Goal: Communication & Community: Answer question/provide support

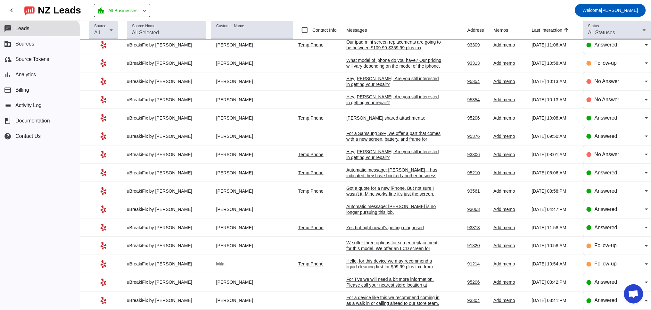
scroll to position [195, 0]
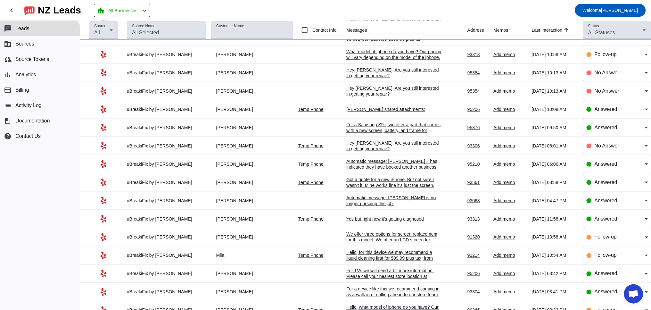
click at [372, 222] on div "Yes but right now it's getting diagnosed" at bounding box center [395, 219] width 96 height 6
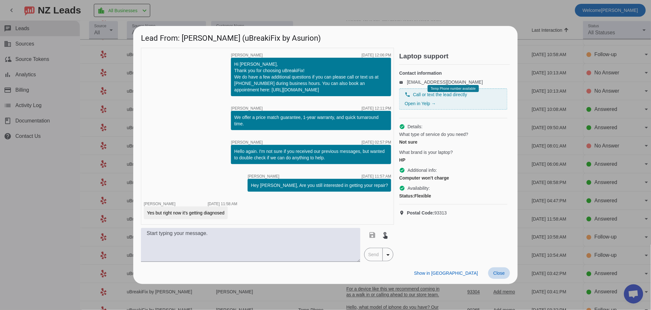
click at [496, 273] on span "Close" at bounding box center [500, 273] width 12 height 5
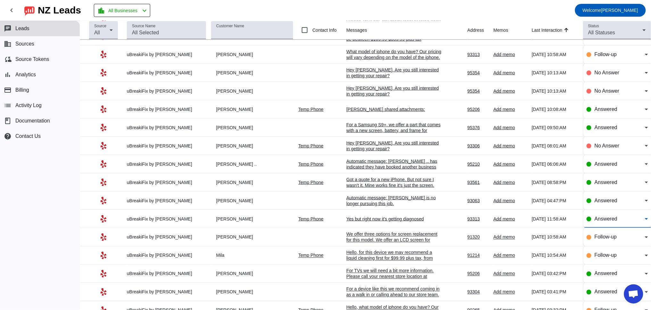
click at [627, 223] on div "Answered" at bounding box center [620, 219] width 50 height 8
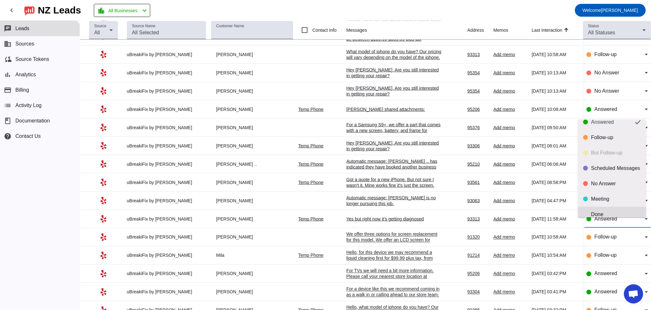
scroll to position [15, 0]
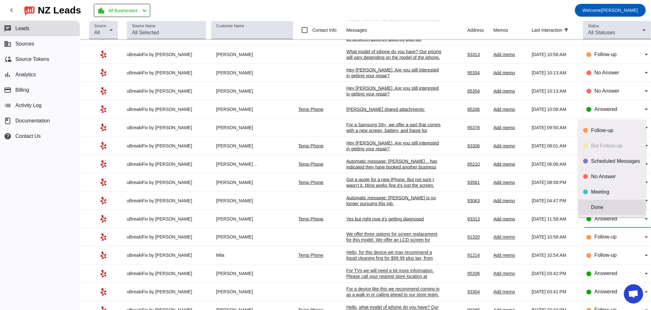
click at [606, 205] on div "Done" at bounding box center [617, 207] width 50 height 6
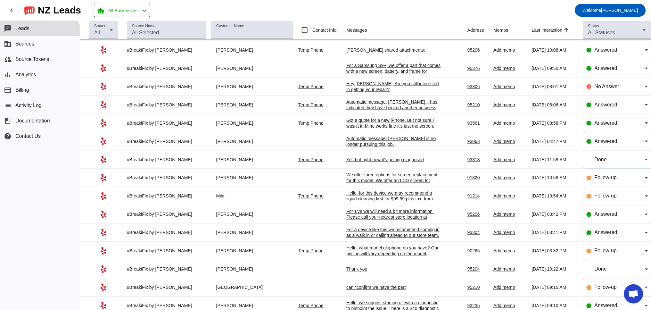
scroll to position [195, 0]
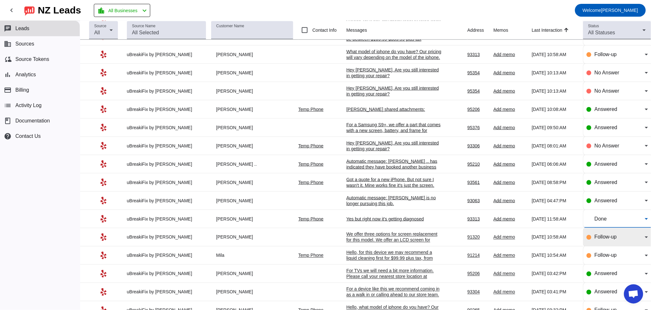
click at [597, 240] on span "Follow-up" at bounding box center [606, 236] width 22 height 5
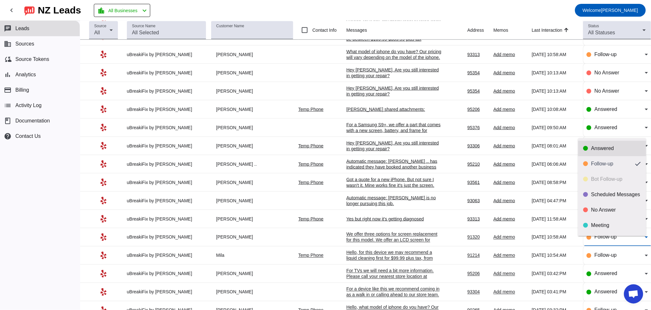
click at [602, 147] on div "Answered" at bounding box center [617, 148] width 50 height 6
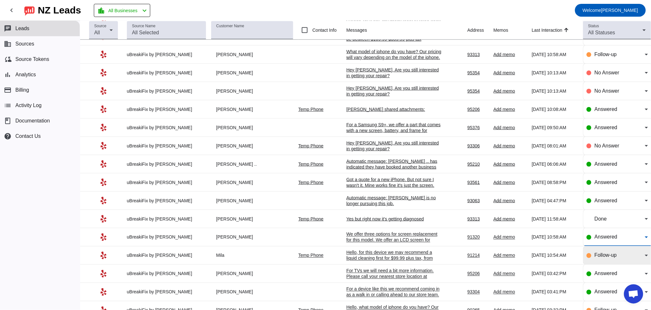
click at [595, 258] on span "Follow-up" at bounding box center [606, 255] width 22 height 5
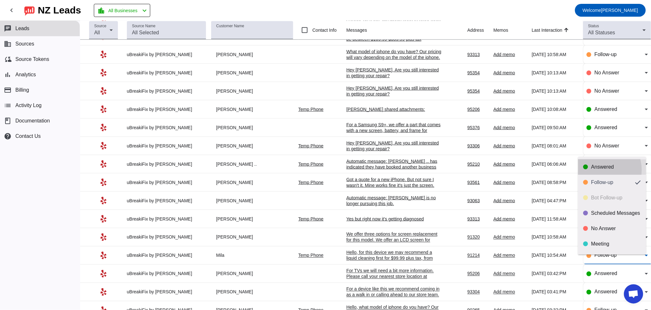
click at [599, 170] on div "Answered" at bounding box center [617, 167] width 50 height 6
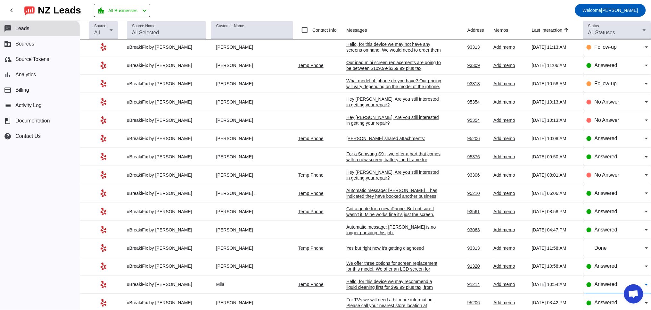
scroll to position [136, 0]
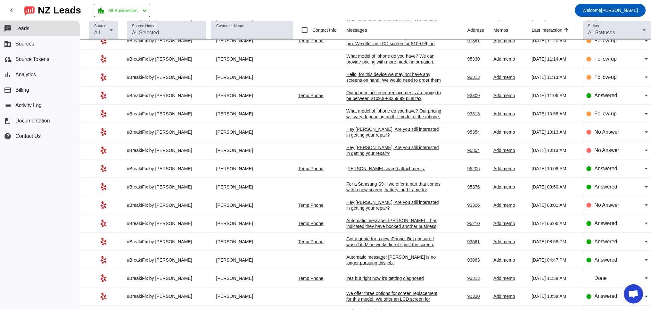
click at [383, 261] on td "Automatic message: [PERSON_NAME] is no longer pursuing this job. [DATE] 04:47:PM" at bounding box center [407, 260] width 121 height 18
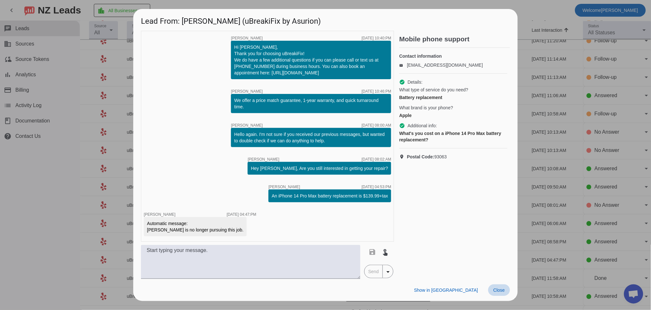
click at [504, 289] on span "Close" at bounding box center [500, 290] width 12 height 5
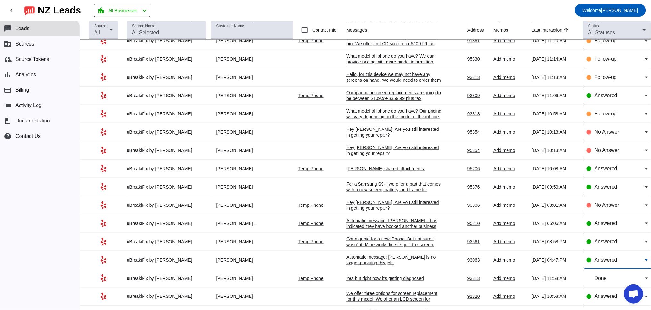
click at [596, 263] on span "Answered" at bounding box center [606, 259] width 23 height 5
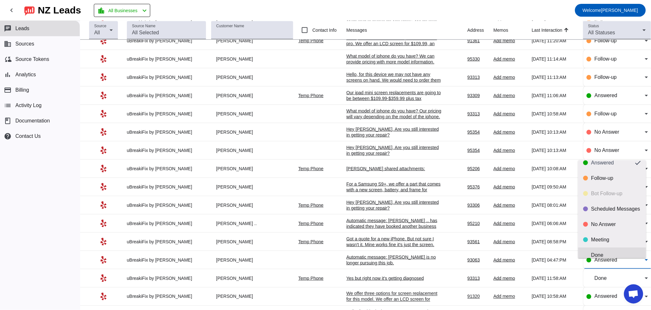
scroll to position [15, 0]
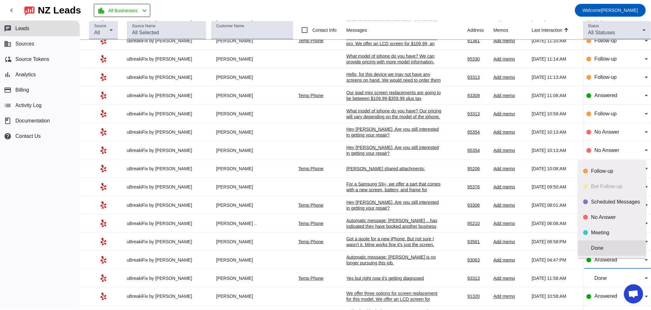
click at [589, 250] on div "Done" at bounding box center [613, 248] width 58 height 6
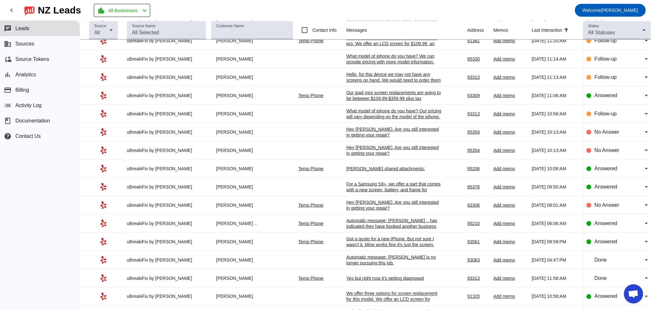
click at [379, 247] on div "Got a quote for a new iPhone. But not sure I wasn't it. Mine works fine it's ju…" at bounding box center [395, 242] width 96 height 12
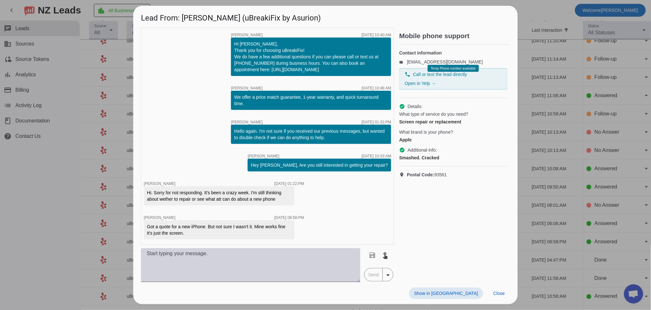
drag, startPoint x: 195, startPoint y: 264, endPoint x: 196, endPoint y: 261, distance: 3.3
click at [195, 262] on textarea at bounding box center [251, 265] width 220 height 34
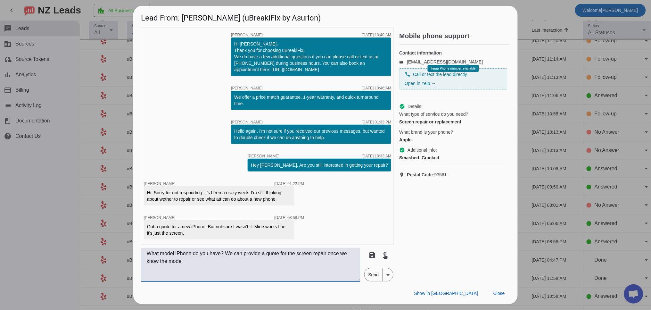
type textarea "What model iPhone do you have? We can provide a quote for the screen repair onc…"
click at [372, 273] on span "Send" at bounding box center [374, 274] width 18 height 13
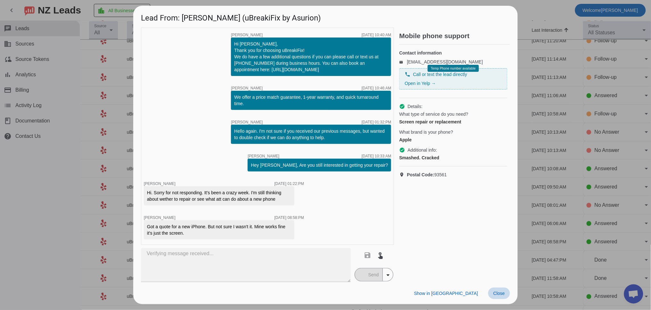
click at [502, 294] on span "Close" at bounding box center [500, 293] width 12 height 5
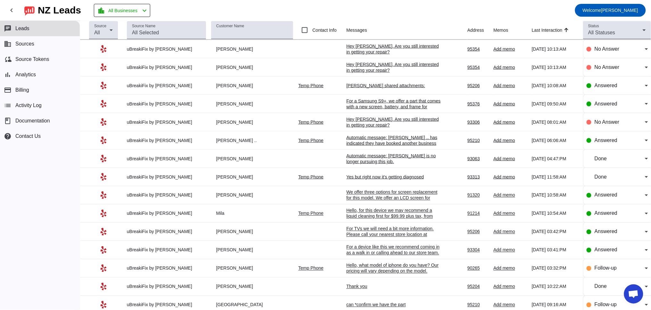
scroll to position [178, 0]
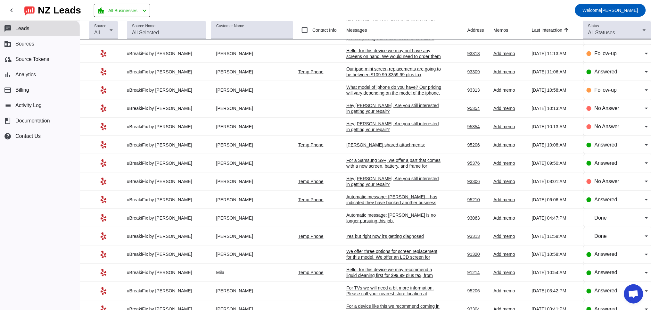
click at [367, 207] on div "Automatic message: [PERSON_NAME] .. has indicated they have booked another busi…" at bounding box center [395, 202] width 96 height 17
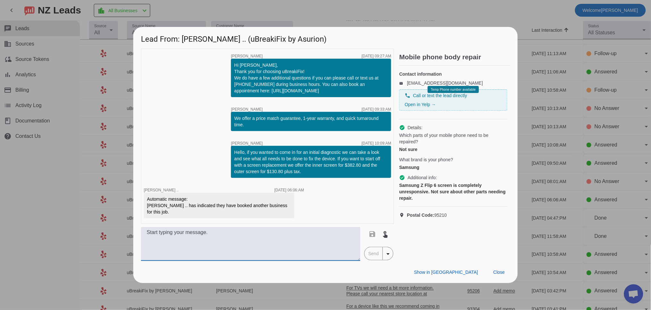
click at [188, 243] on textarea at bounding box center [251, 244] width 220 height 34
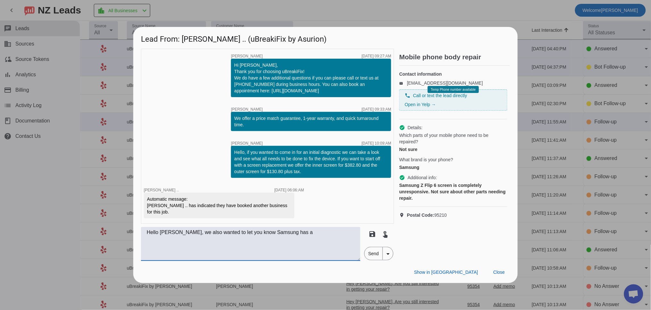
type textarea "Hello [PERSON_NAME], we also wanted to let you know Samsung has a"
drag, startPoint x: 267, startPoint y: 235, endPoint x: 124, endPoint y: 232, distance: 143.0
click at [124, 232] on div "Lead From: [PERSON_NAME] .. (uBreakiFix by Asurion) timer close [PERSON_NAME] […" at bounding box center [325, 155] width 651 height 310
click at [203, 237] on textarea at bounding box center [251, 244] width 220 height 34
click at [317, 232] on textarea "Hello [PERSON_NAME], we also wanted to let you know that Samsung has a" at bounding box center [251, 244] width 220 height 34
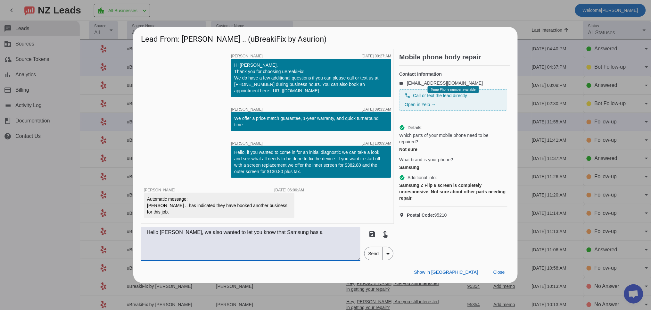
paste textarea "Galaxy Z Flip6 and Galaxy Z Fold6"
drag, startPoint x: 161, startPoint y: 249, endPoint x: 153, endPoint y: 250, distance: 8.0
click at [153, 250] on textarea "Hello [PERSON_NAME], we also wanted to let you know that Samsung has a Galaxy Z…" at bounding box center [251, 244] width 220 height 34
click at [346, 243] on textarea "Hello [PERSON_NAME], we also wanted to let you know that Samsung has a Galaxy Z…" at bounding box center [251, 244] width 220 height 34
click at [191, 247] on textarea "Hello [PERSON_NAME], we also wanted to let you know that Samsung has a Galaxy Z…" at bounding box center [251, 244] width 220 height 34
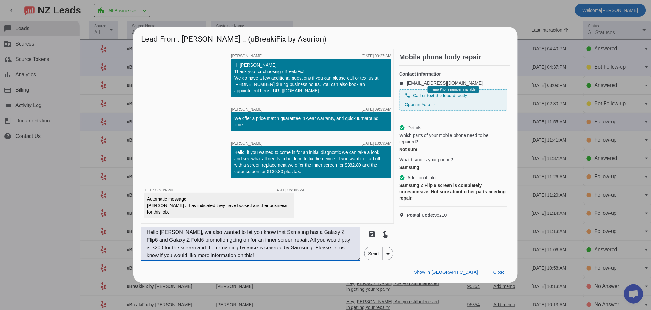
click at [274, 251] on textarea "Hello [PERSON_NAME], we also wanted to let you know that Samsung has a Galaxy Z…" at bounding box center [251, 244] width 220 height 34
click at [271, 258] on textarea "Hello [PERSON_NAME], we also wanted to let you know that Samsung has a Galaxy Z…" at bounding box center [251, 244] width 220 height 34
click at [296, 240] on textarea "Hello [PERSON_NAME], we also wanted to let you know that Samsung has a Galaxy Z…" at bounding box center [251, 244] width 220 height 34
click at [273, 257] on textarea "Hello [PERSON_NAME], we also wanted to let you know that Samsung has a Galaxy Z…" at bounding box center [251, 244] width 220 height 34
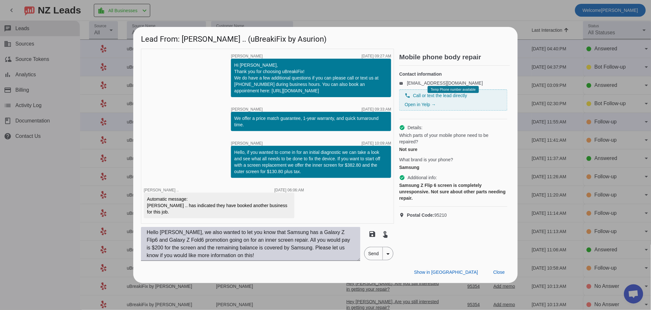
drag, startPoint x: 373, startPoint y: 251, endPoint x: 231, endPoint y: 253, distance: 142.3
click at [232, 253] on div "Hello [PERSON_NAME], we also wanted to let you know that Samsung has a Galaxy Z…" at bounding box center [267, 244] width 253 height 34
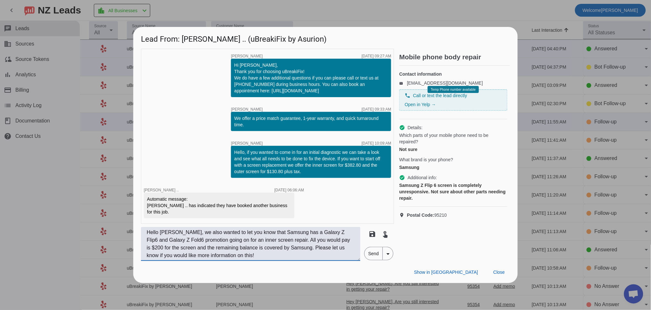
click at [316, 251] on textarea "Hello [PERSON_NAME], we also wanted to let you know that Samsung has a Galaxy Z…" at bounding box center [251, 244] width 220 height 34
type textarea "Hello [PERSON_NAME], we also wanted to let you know that Samsung has a Galaxy Z…"
click at [377, 257] on span "Send" at bounding box center [374, 253] width 18 height 13
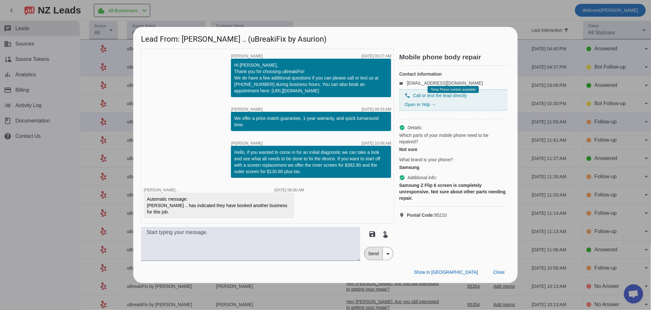
scroll to position [0, 0]
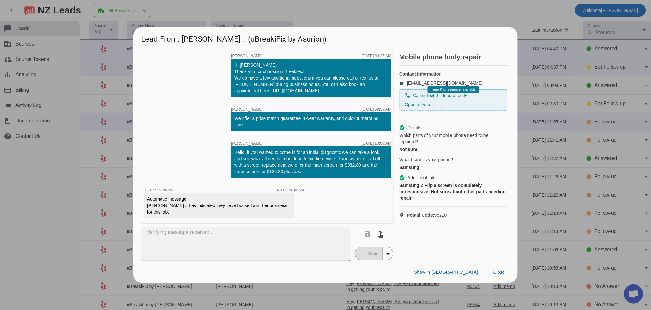
type textarea "Hello [PERSON_NAME], we also wanted to let you know that Samsung has a Galaxy Z…"
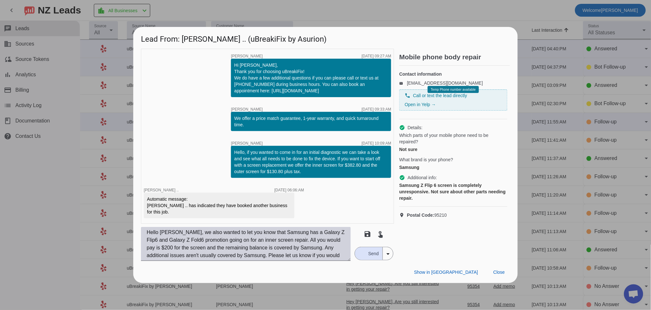
click at [211, 256] on textarea "Hello [PERSON_NAME], we also wanted to let you know that Samsung has a Galaxy Z…" at bounding box center [246, 244] width 210 height 34
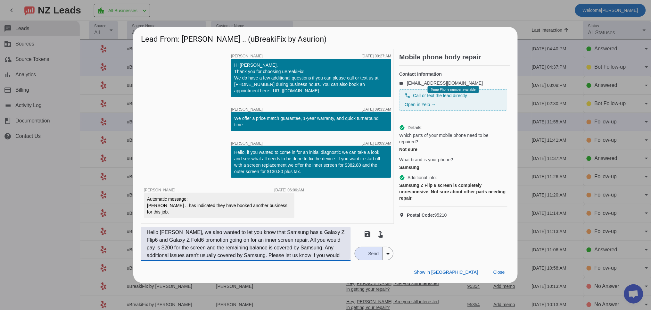
click at [211, 256] on textarea "Hello [PERSON_NAME], we also wanted to let you know that Samsung has a Galaxy Z…" at bounding box center [246, 244] width 210 height 34
click at [212, 256] on textarea "Hello [PERSON_NAME], we also wanted to let you know that Samsung has a Galaxy Z…" at bounding box center [246, 244] width 210 height 34
click at [272, 246] on textarea "Hello [PERSON_NAME], we also wanted to let you know that Samsung has a Galaxy Z…" at bounding box center [246, 244] width 210 height 34
click at [263, 257] on textarea "Hello [PERSON_NAME], we also wanted to let you know that Samsung has a Galaxy Z…" at bounding box center [246, 244] width 210 height 34
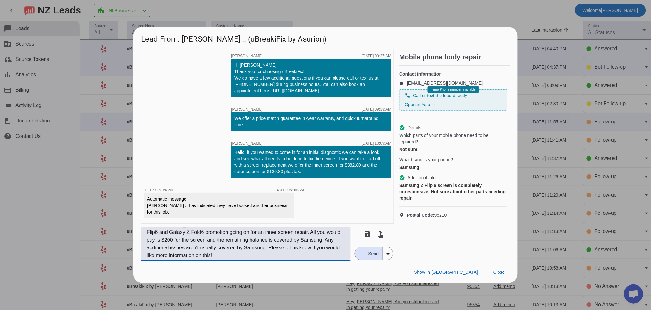
click at [263, 257] on textarea "Hello [PERSON_NAME], we also wanted to let you know that Samsung has a Galaxy Z…" at bounding box center [246, 244] width 210 height 34
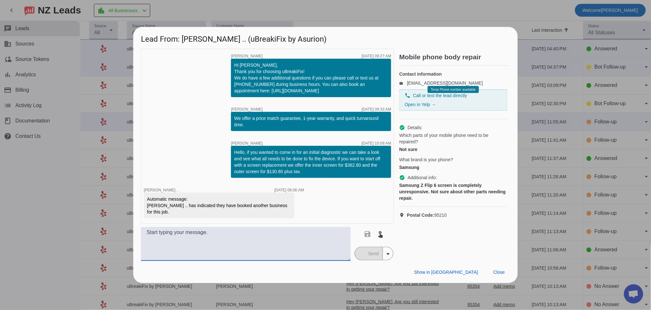
scroll to position [0, 0]
drag, startPoint x: 495, startPoint y: 274, endPoint x: 472, endPoint y: 264, distance: 25.4
click at [495, 274] on span "Close" at bounding box center [500, 272] width 12 height 5
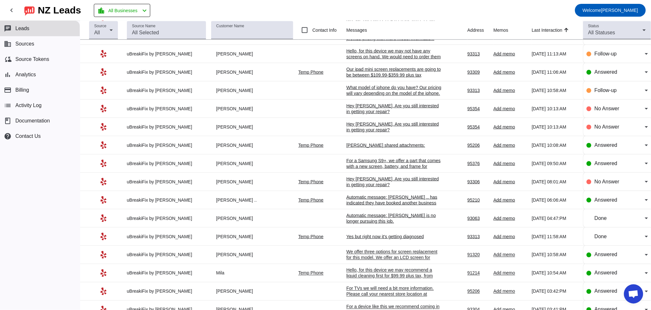
scroll to position [178, 0]
click at [597, 202] on span "Answered" at bounding box center [606, 199] width 23 height 5
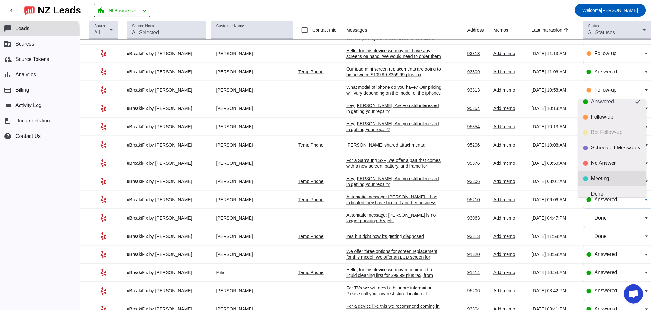
scroll to position [15, 0]
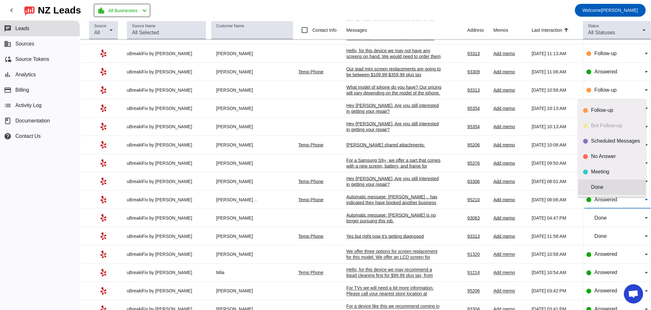
click at [594, 184] on mat-option "Done" at bounding box center [613, 187] width 68 height 15
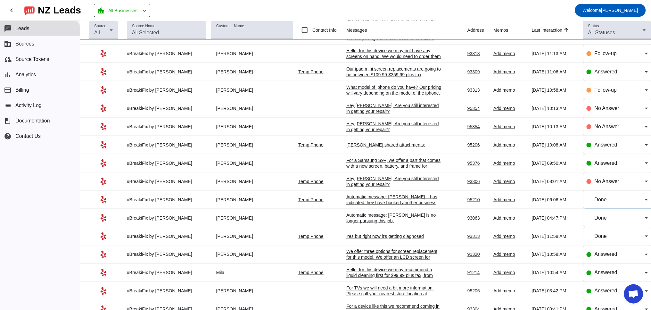
click at [358, 186] on div "Hey [PERSON_NAME], Are you still interested in getting your repair?​" at bounding box center [395, 182] width 96 height 12
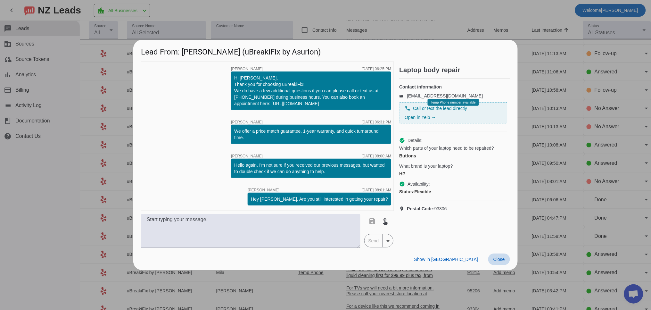
click at [499, 257] on span "Close" at bounding box center [500, 259] width 12 height 5
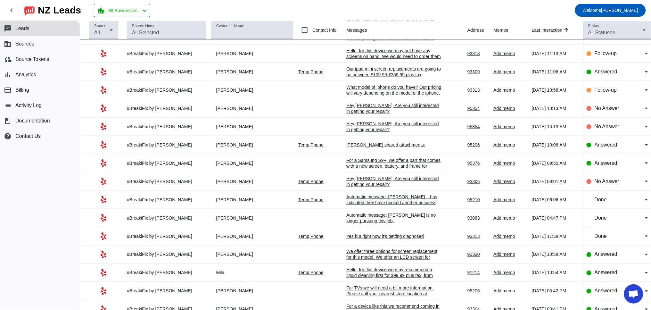
click at [362, 148] on div "[PERSON_NAME] shared attachments:" at bounding box center [395, 145] width 96 height 6
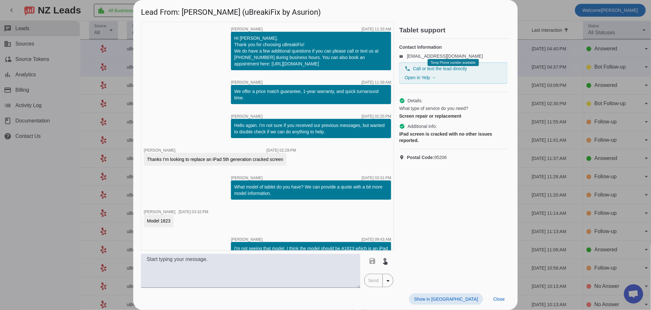
scroll to position [197, 0]
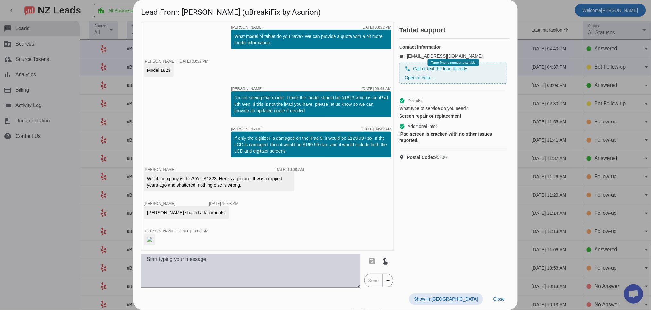
click at [177, 269] on textarea at bounding box center [251, 271] width 220 height 34
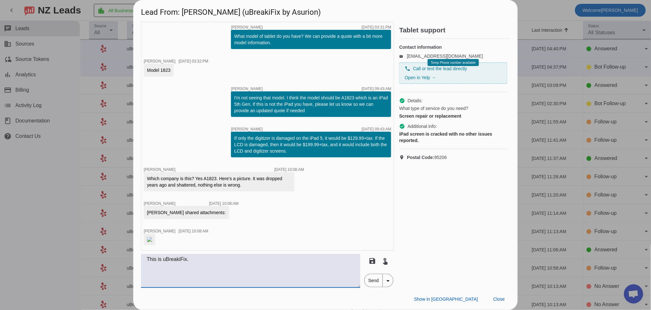
click at [152, 237] on img at bounding box center [149, 239] width 5 height 5
click at [201, 260] on textarea "This is uBreakiFix." at bounding box center [251, 271] width 220 height 34
type textarea "This is uBreakiFix. It looks like only the digitizer is damaged, but a technici…"
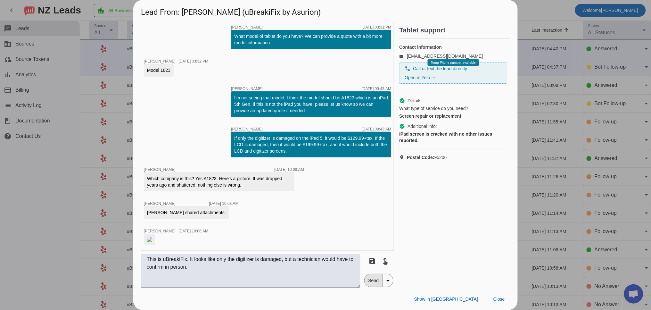
click at [377, 284] on span "Send" at bounding box center [374, 280] width 18 height 13
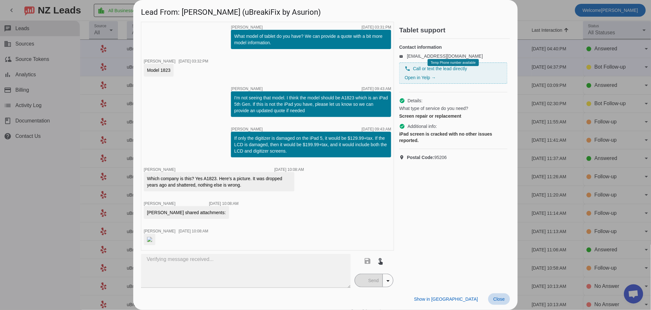
click at [504, 298] on span "Close" at bounding box center [500, 299] width 12 height 5
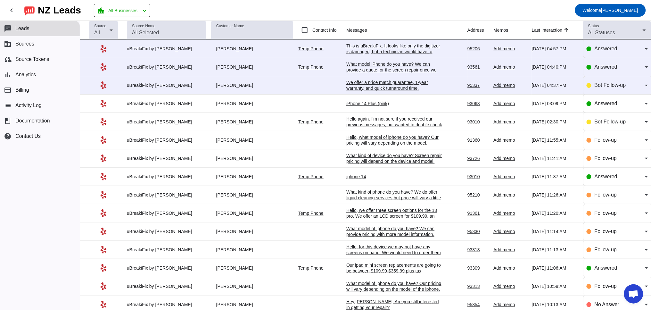
click at [363, 104] on div "iPhone 14 Plus (pink)" at bounding box center [395, 104] width 96 height 6
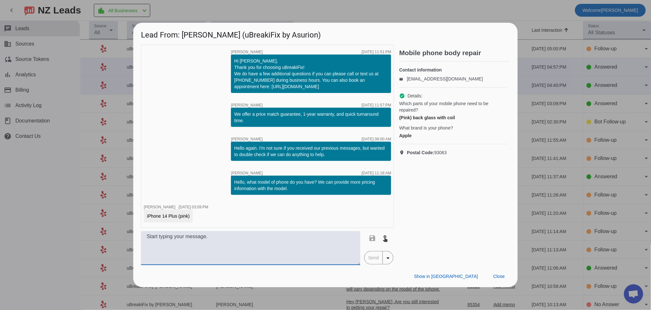
click at [218, 240] on textarea at bounding box center [251, 248] width 220 height 34
click at [160, 241] on textarea at bounding box center [251, 248] width 220 height 34
click at [496, 277] on span "Close" at bounding box center [500, 276] width 12 height 5
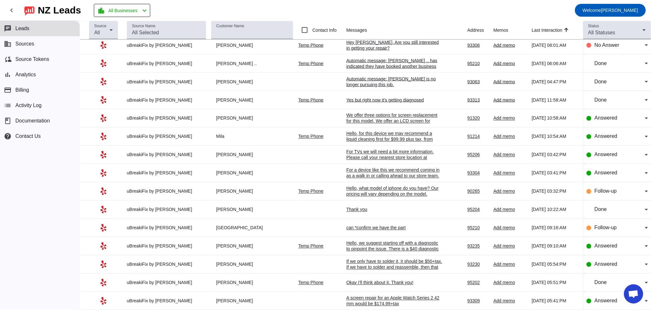
scroll to position [136, 0]
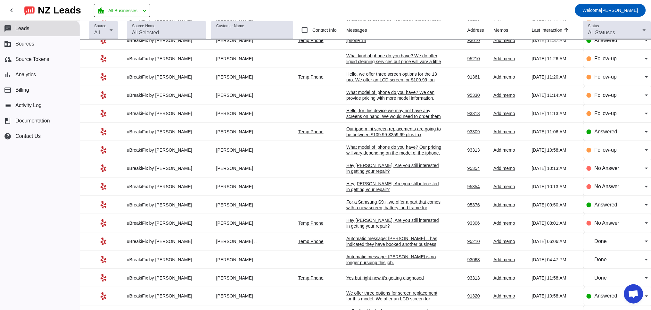
click at [359, 229] on div "Hey [PERSON_NAME], Are you still interested in getting your repair?​" at bounding box center [395, 223] width 96 height 12
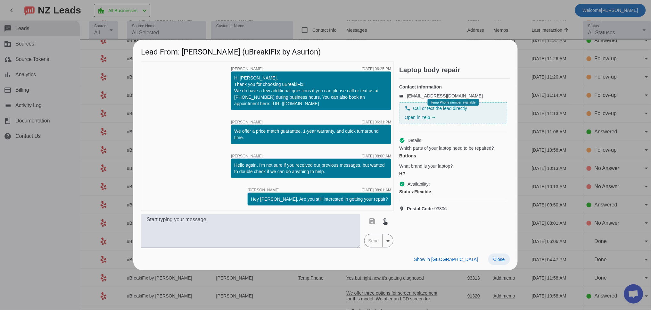
click at [503, 265] on div "Show in Yelp Close" at bounding box center [325, 259] width 385 height 22
click at [502, 263] on span at bounding box center [500, 260] width 22 height 12
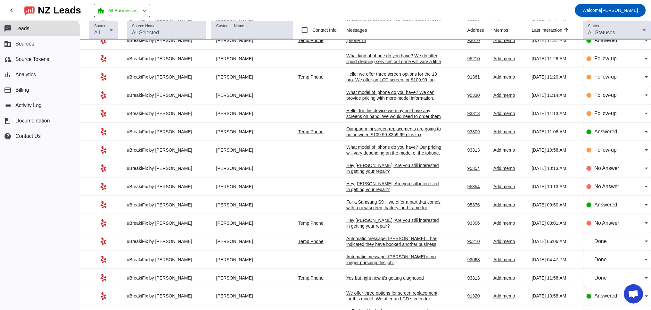
click at [378, 189] on div "Hey [PERSON_NAME], Are you still interested in getting your repair?​" at bounding box center [395, 187] width 96 height 12
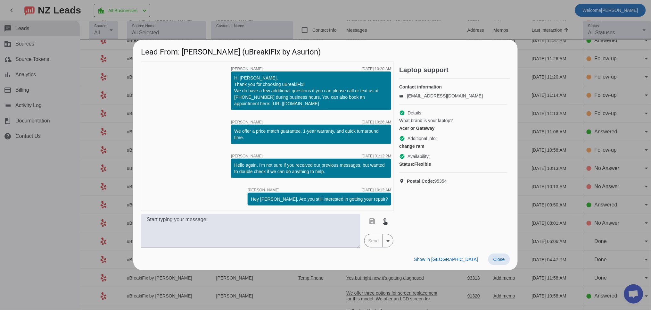
drag, startPoint x: 501, startPoint y: 258, endPoint x: 523, endPoint y: 246, distance: 25.7
click at [501, 259] on span "Close" at bounding box center [500, 259] width 12 height 5
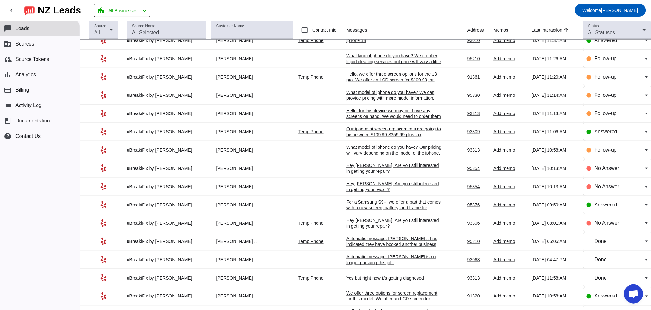
click at [392, 173] on div "Hey [PERSON_NAME], Are you still interested in getting your repair?​" at bounding box center [395, 169] width 96 height 12
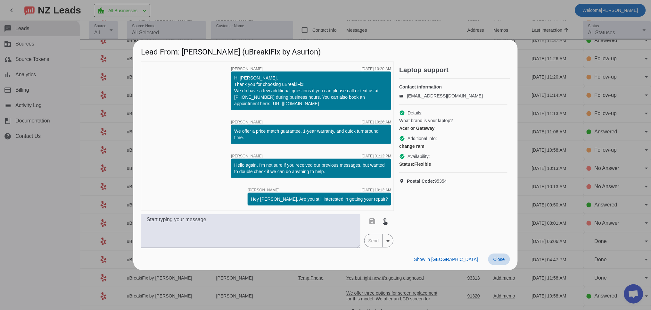
click at [496, 254] on span at bounding box center [500, 260] width 22 height 12
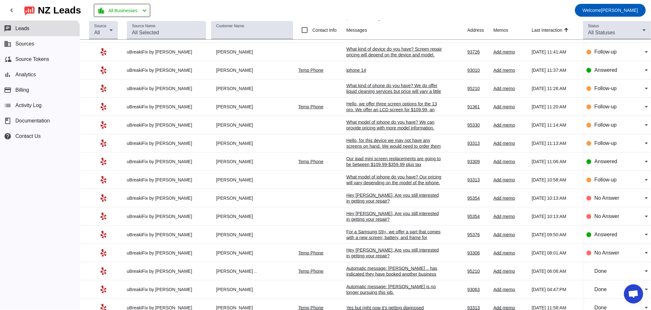
scroll to position [77, 0]
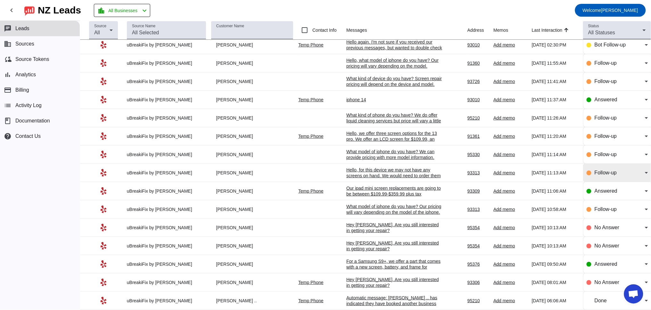
click at [595, 175] on span "Follow-up" at bounding box center [606, 172] width 22 height 5
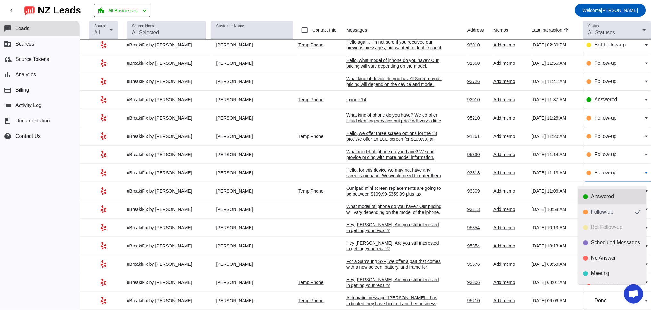
click at [592, 194] on div "Answered" at bounding box center [617, 196] width 50 height 6
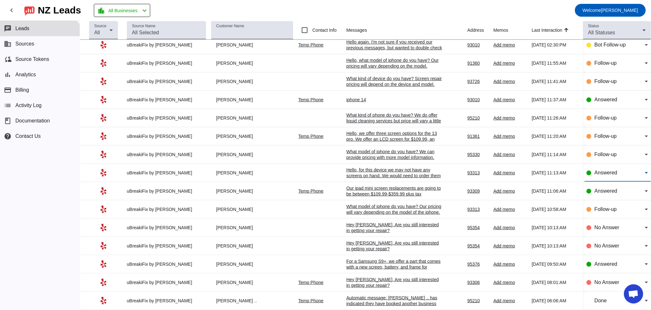
click at [363, 177] on div "Hello, for this device we may not have any screens on hand. We would need to or…" at bounding box center [395, 181] width 96 height 29
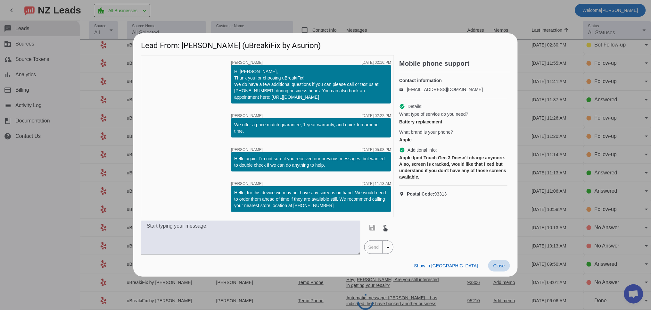
click at [494, 266] on span "Close" at bounding box center [500, 265] width 12 height 5
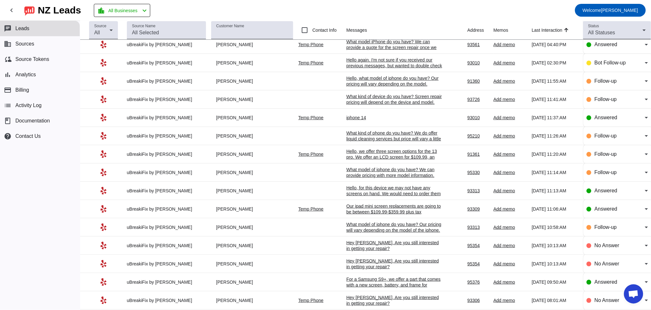
scroll to position [59, 0]
click at [588, 158] on div "Follow-up" at bounding box center [618, 154] width 62 height 8
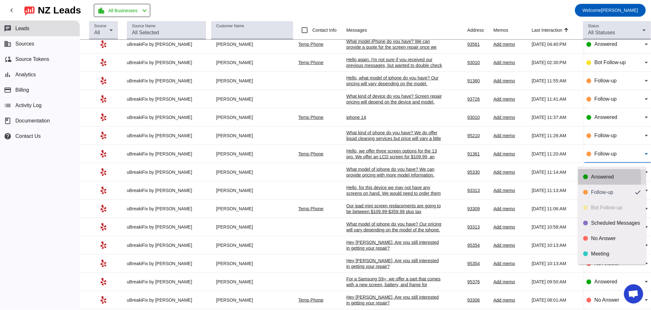
click at [592, 178] on div "Answered" at bounding box center [617, 177] width 50 height 6
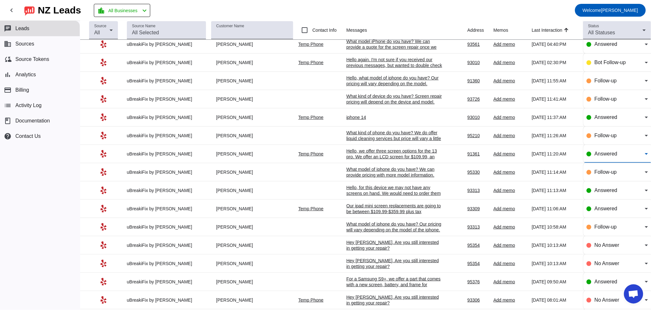
click at [379, 153] on div "Hello, we offer three screen options for the 13 pro. We offer an LCD screen for…" at bounding box center [395, 159] width 96 height 23
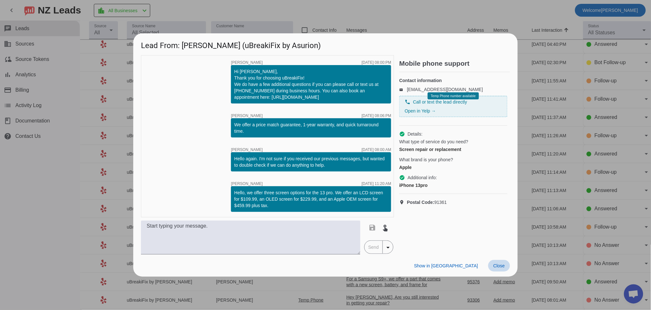
click at [505, 267] on span "Close" at bounding box center [500, 265] width 12 height 5
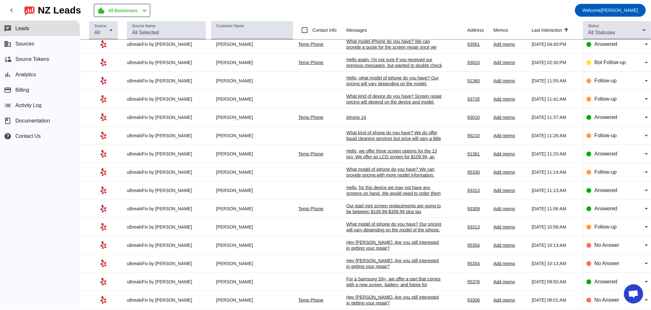
click at [376, 140] on div "What kind of phone do you have? We do offer liquid cleaning services but price …" at bounding box center [395, 147] width 96 height 35
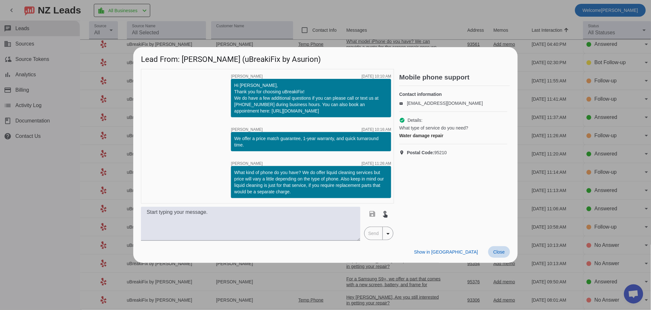
click at [502, 253] on span "Close" at bounding box center [500, 251] width 12 height 5
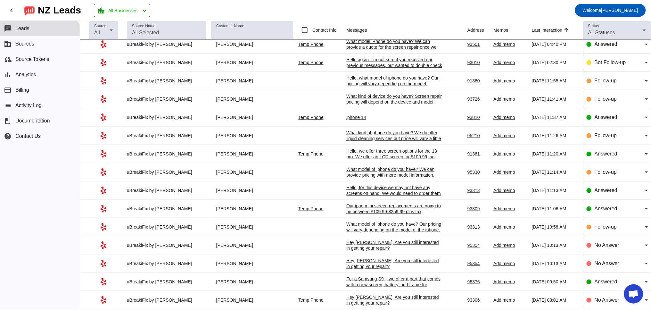
scroll to position [0, 0]
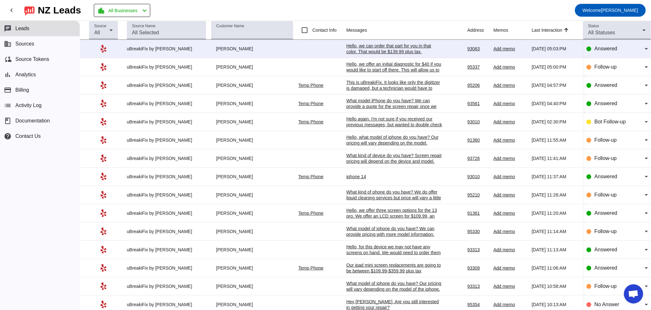
click at [348, 179] on div "iphone 14" at bounding box center [395, 177] width 96 height 6
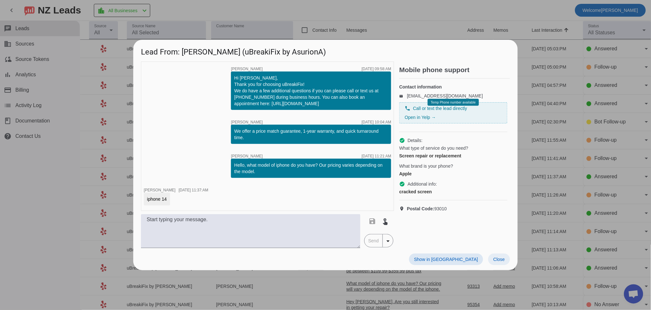
click at [503, 260] on span "Close" at bounding box center [500, 259] width 12 height 5
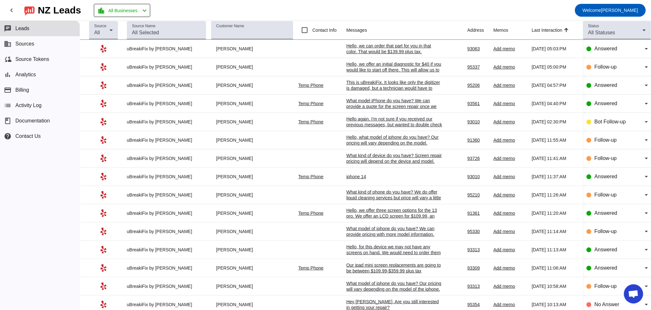
click at [374, 121] on div "Hello again. I'm not sure if you received our previous messages, but wanted to …" at bounding box center [395, 124] width 96 height 17
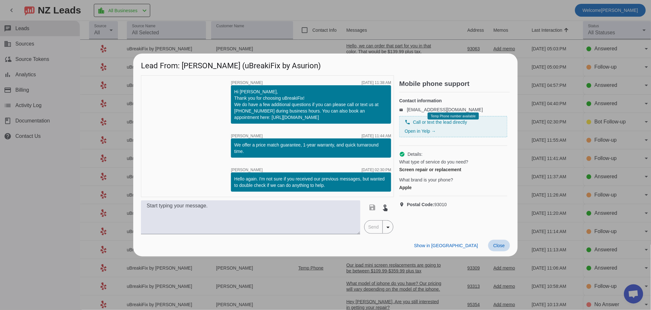
click at [505, 246] on span at bounding box center [500, 246] width 22 height 12
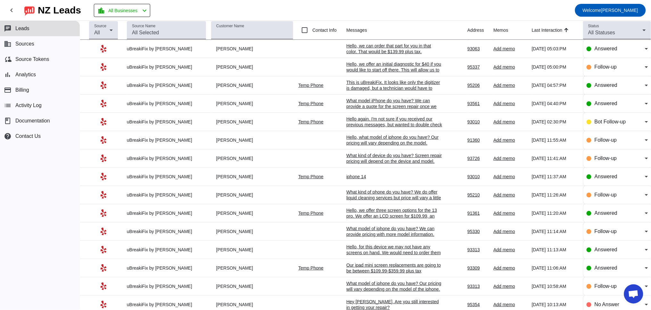
click at [347, 178] on div "iphone 14" at bounding box center [395, 177] width 96 height 6
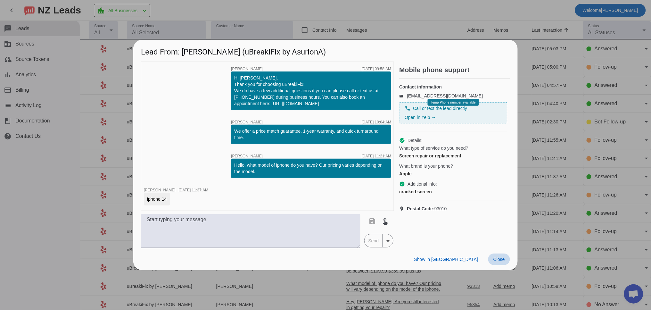
click at [505, 260] on span "Close" at bounding box center [500, 259] width 12 height 5
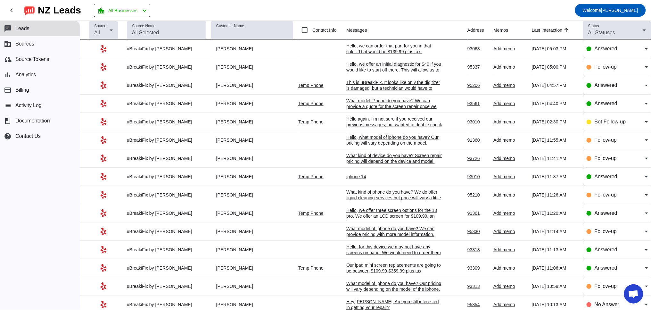
click at [378, 106] on div "What model iPhone do you have? We can provide a quote for the screen repair onc…" at bounding box center [395, 106] width 96 height 17
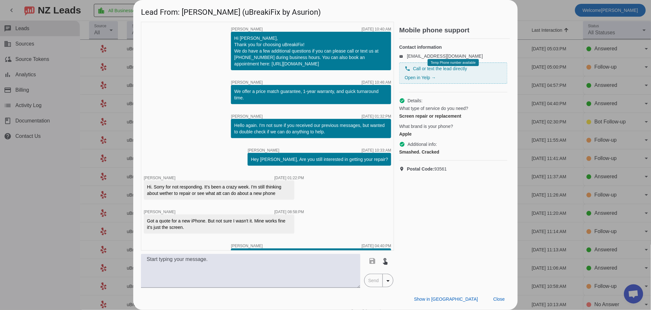
scroll to position [22, 0]
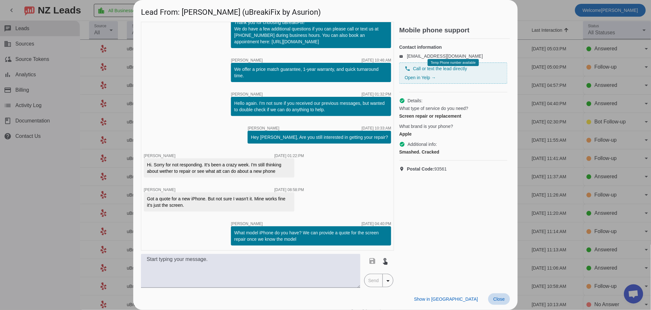
click at [501, 302] on span at bounding box center [500, 299] width 22 height 12
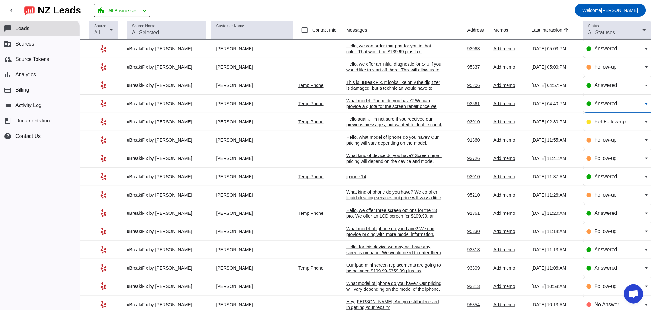
click at [607, 104] on span "Answered" at bounding box center [606, 103] width 23 height 5
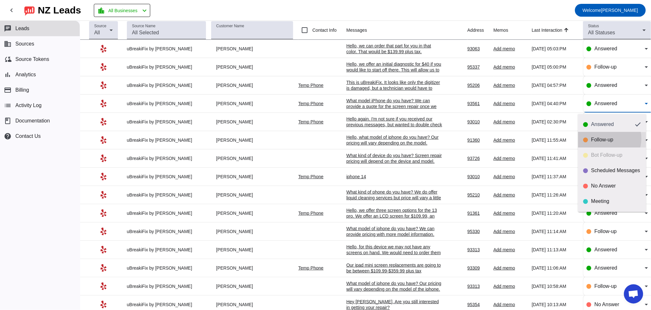
click at [604, 139] on div "Follow-up" at bounding box center [617, 140] width 50 height 6
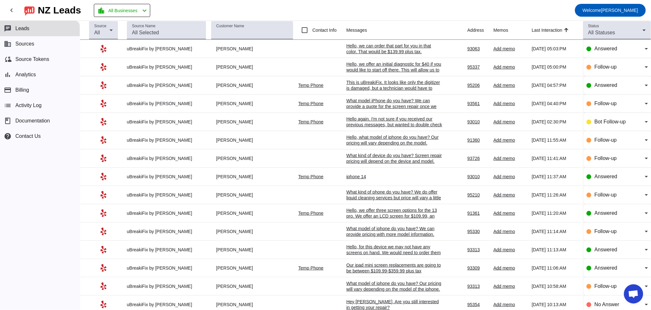
click at [359, 86] on div "This is uBreakiFix. It looks like only the digitizer is damaged, but a technici…" at bounding box center [395, 88] width 96 height 17
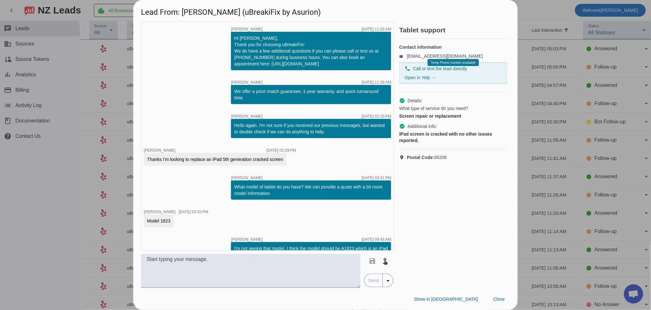
scroll to position [230, 0]
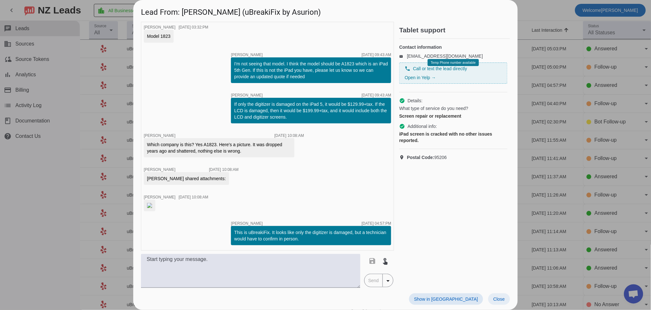
click at [498, 297] on span "Close" at bounding box center [500, 299] width 12 height 5
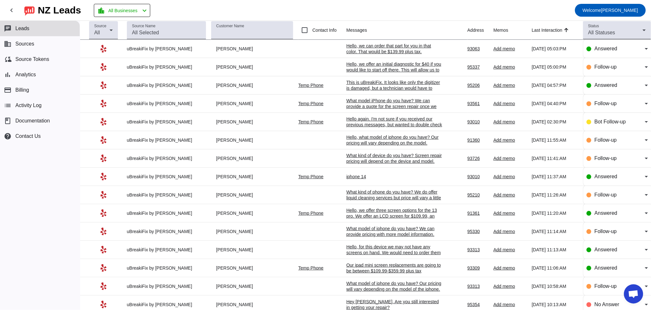
click at [361, 124] on div "Hello again. I'm not sure if you received our previous messages, but wanted to …" at bounding box center [395, 124] width 96 height 17
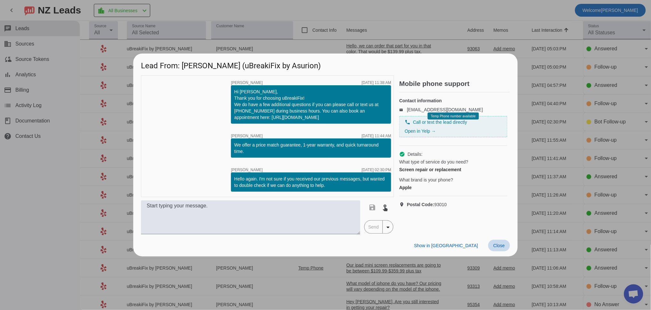
click at [496, 243] on span "Close" at bounding box center [500, 245] width 12 height 5
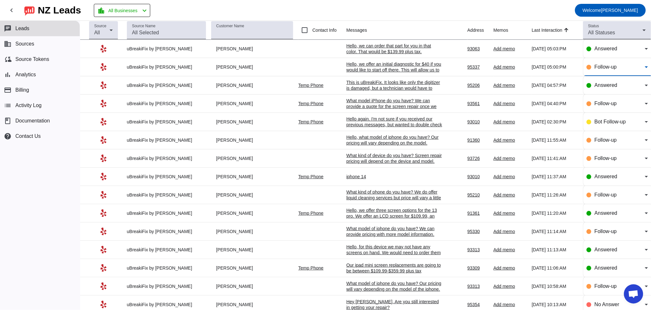
click at [598, 71] on div "Follow-up" at bounding box center [620, 67] width 50 height 8
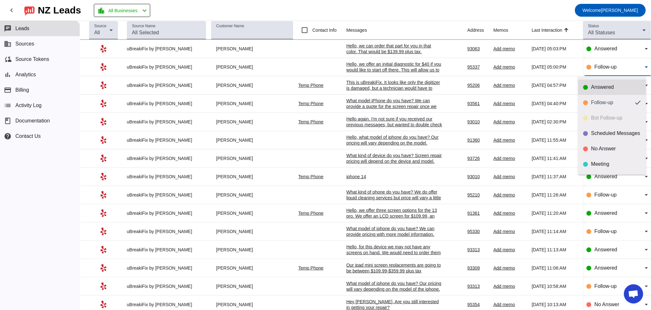
click at [589, 86] on div "Answered" at bounding box center [613, 87] width 58 height 6
